Goal: Information Seeking & Learning: Learn about a topic

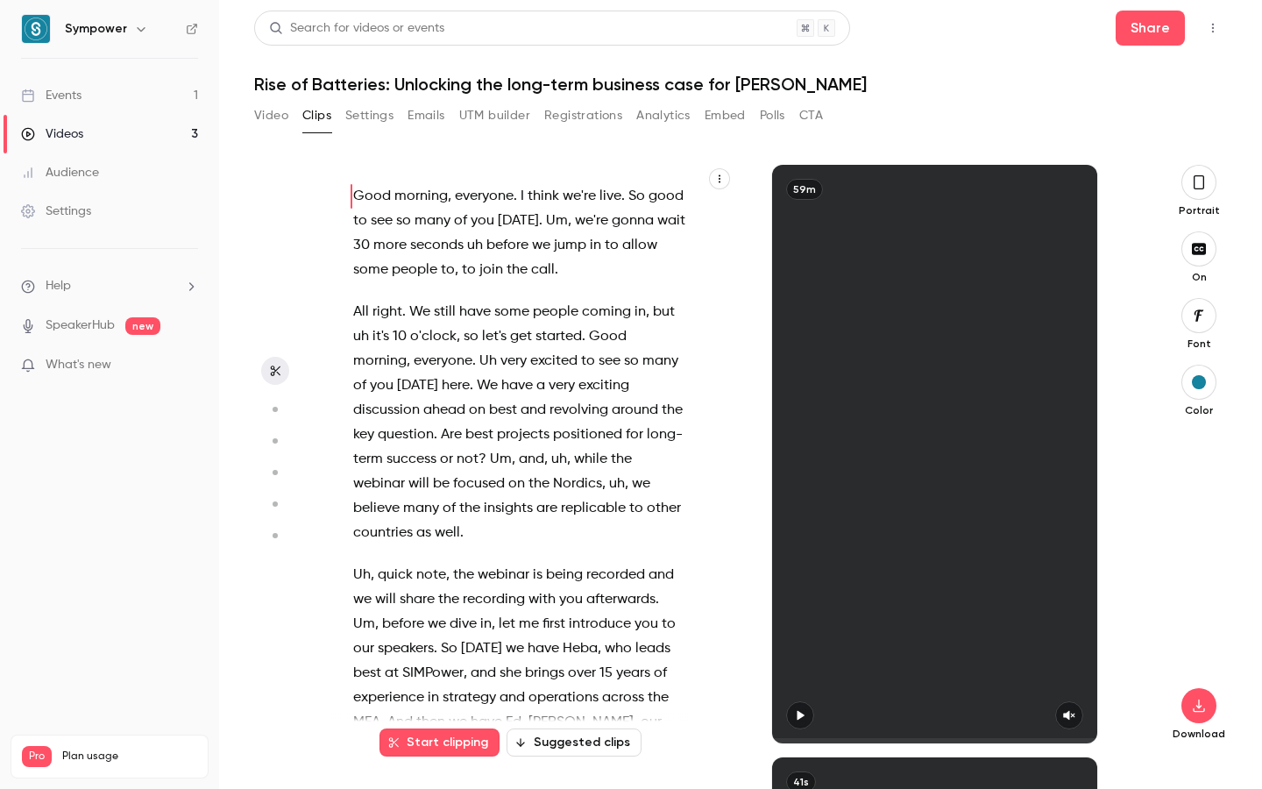
click at [106, 88] on link "Events 1" at bounding box center [109, 95] width 219 height 39
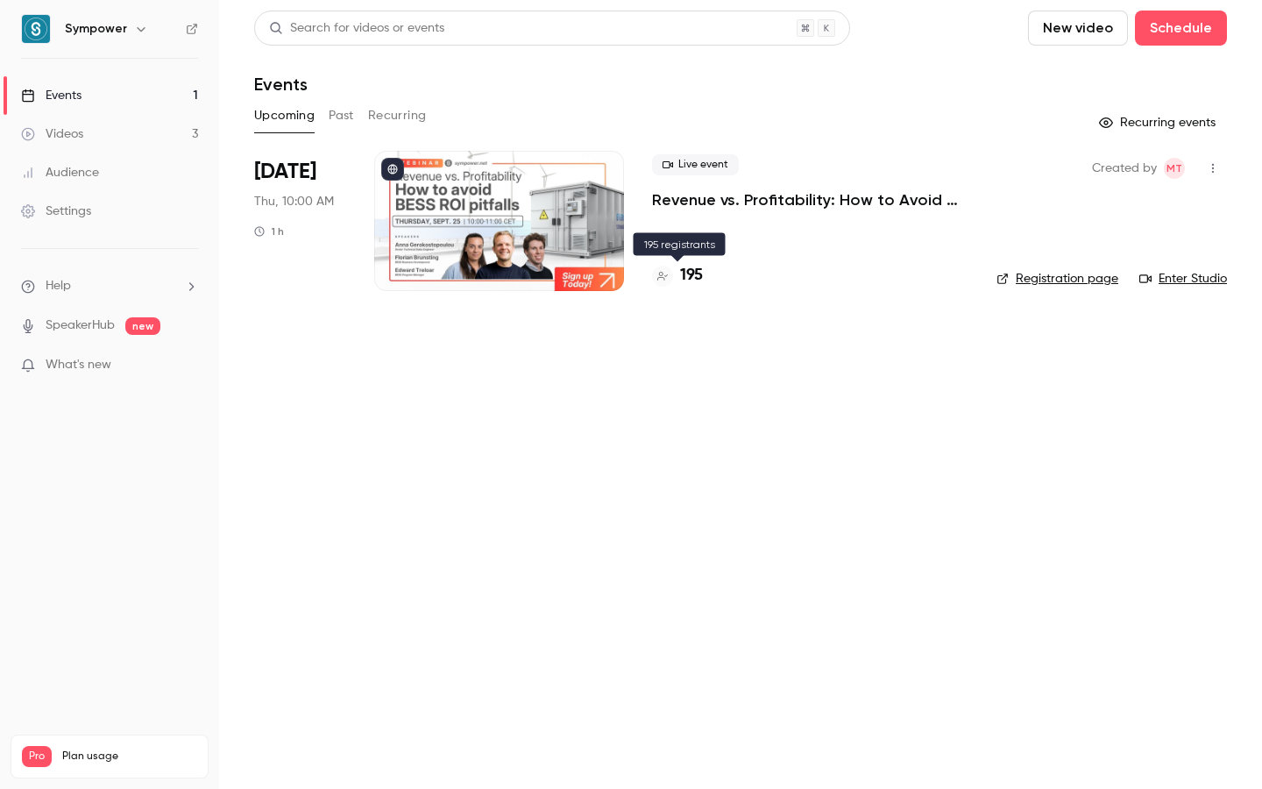
click at [688, 268] on h4 "195" at bounding box center [691, 276] width 23 height 24
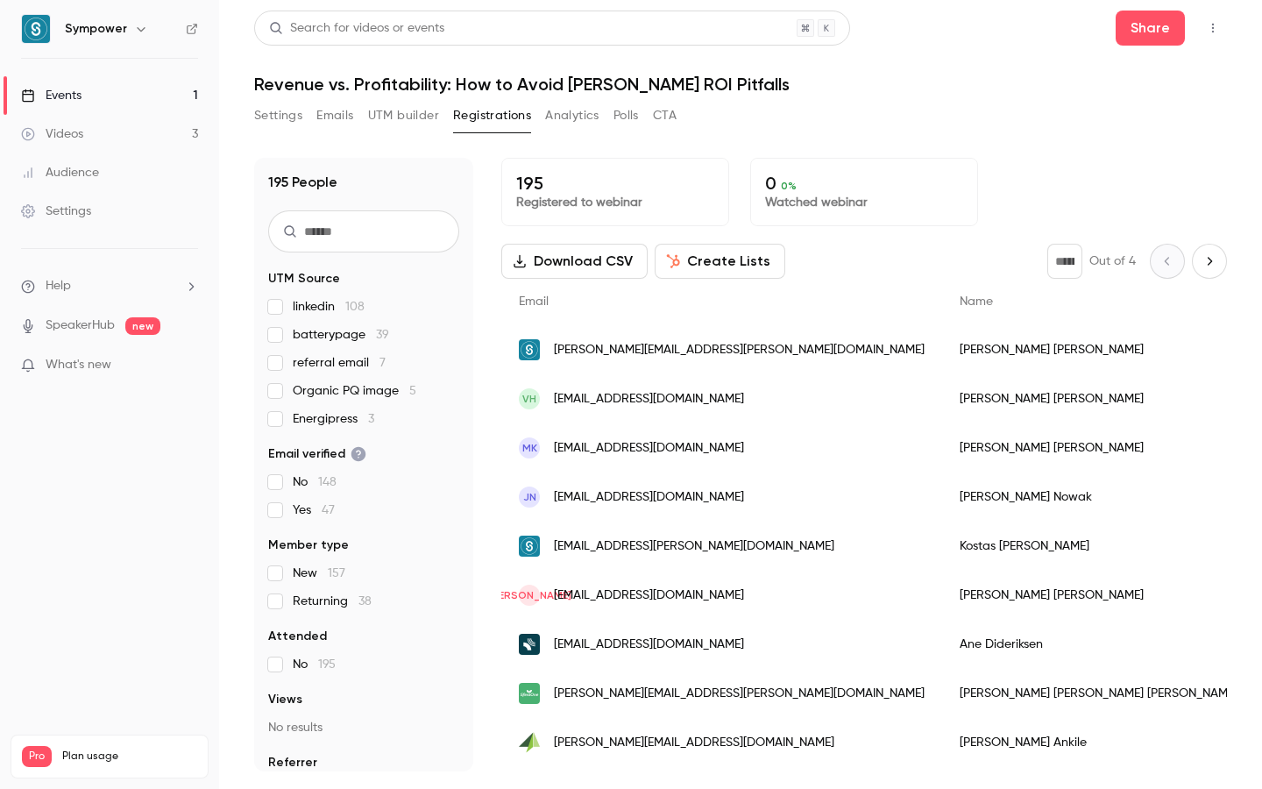
click at [91, 80] on link "Events 1" at bounding box center [109, 95] width 219 height 39
